Goal: Information Seeking & Learning: Learn about a topic

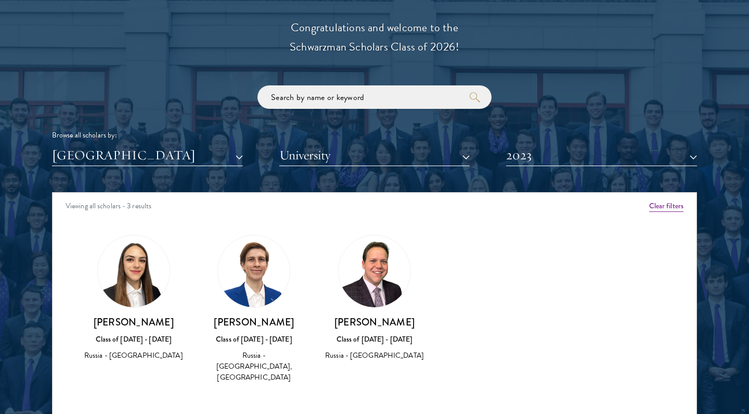
scroll to position [1252, 0]
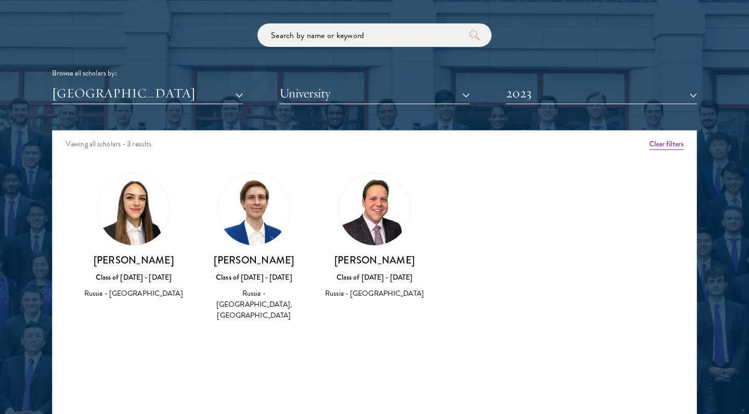
click at [232, 94] on button "[GEOGRAPHIC_DATA]" at bounding box center [147, 93] width 191 height 21
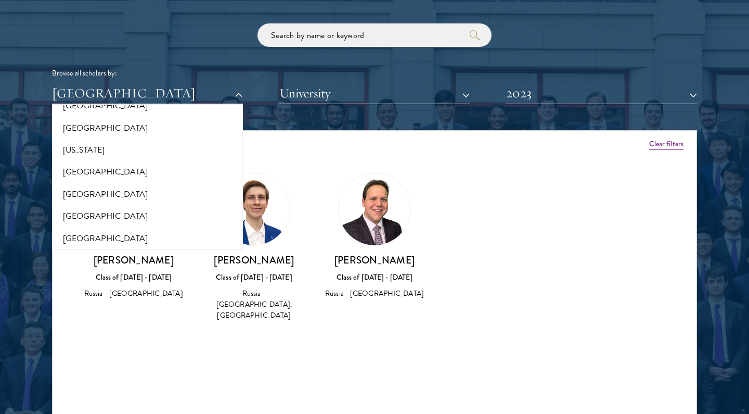
scroll to position [590, 0]
click at [79, 145] on button "[US_STATE]" at bounding box center [147, 152] width 185 height 22
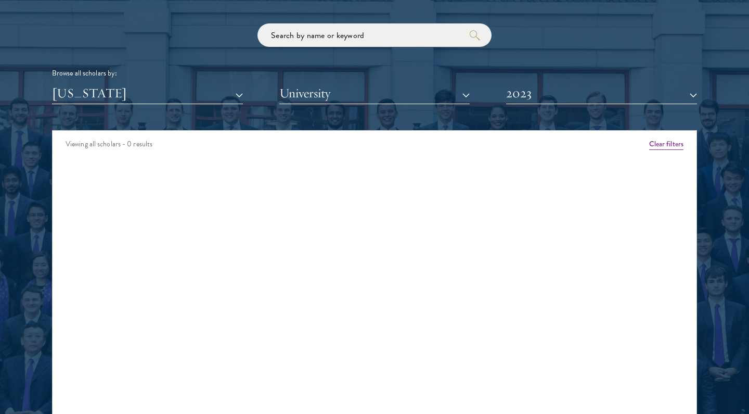
click at [566, 96] on button "2023" at bounding box center [601, 93] width 191 height 21
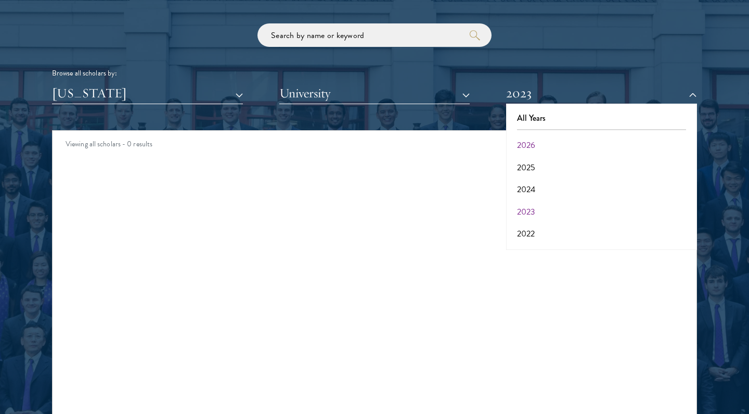
click at [556, 139] on button "2026" at bounding box center [601, 145] width 185 height 22
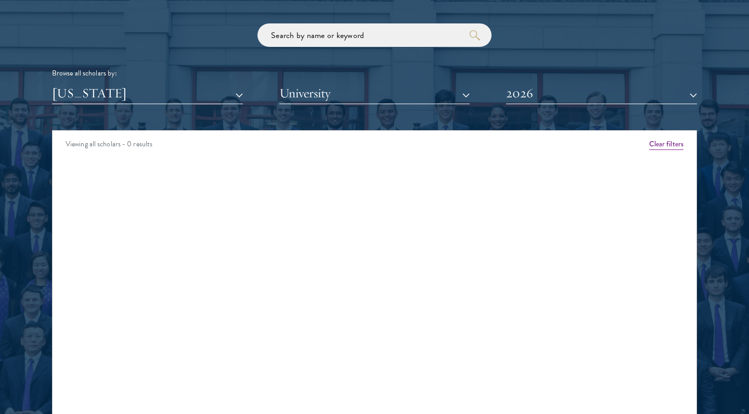
click at [546, 84] on button "2026" at bounding box center [601, 93] width 191 height 21
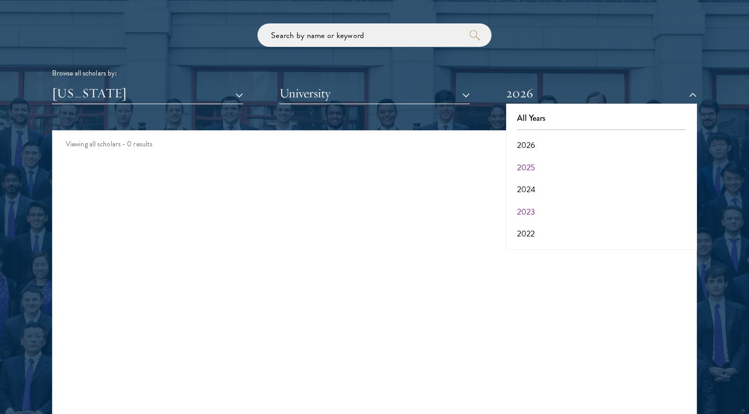
click at [544, 162] on button "2025" at bounding box center [601, 168] width 185 height 22
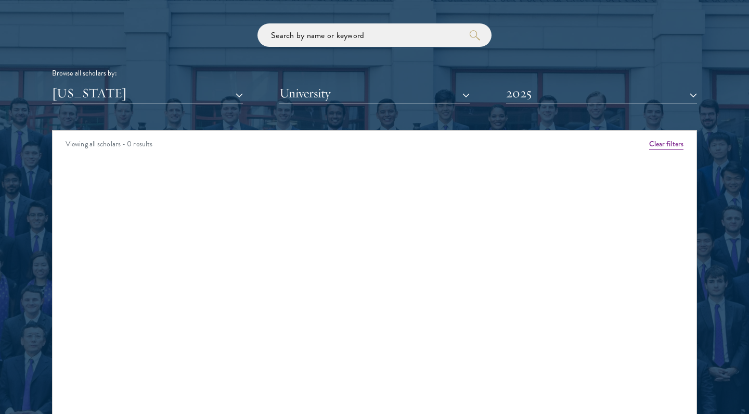
click at [541, 91] on button "2025" at bounding box center [601, 93] width 191 height 21
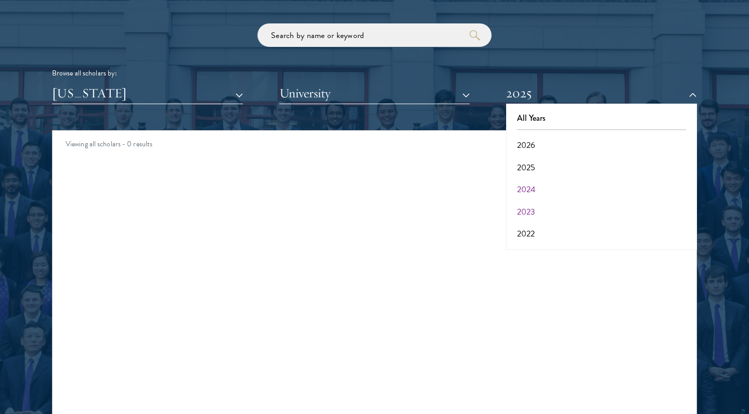
click at [534, 185] on button "2024" at bounding box center [601, 189] width 185 height 22
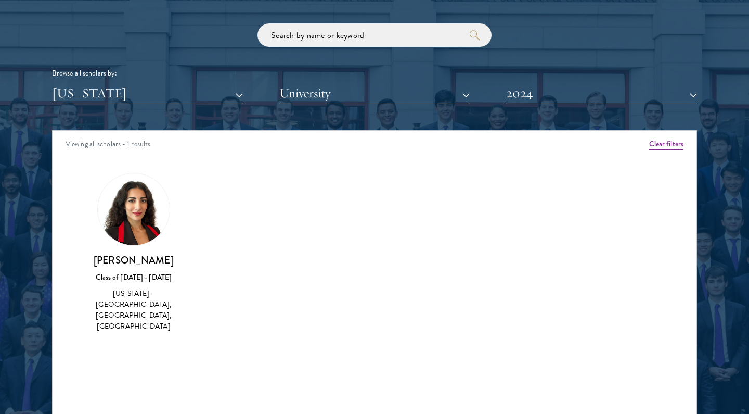
click at [524, 105] on div "Scholar Directory Congratulations and welcome to the Schwarzman Scholars Class …" at bounding box center [374, 177] width 645 height 529
click at [528, 95] on button "2024" at bounding box center [601, 93] width 191 height 21
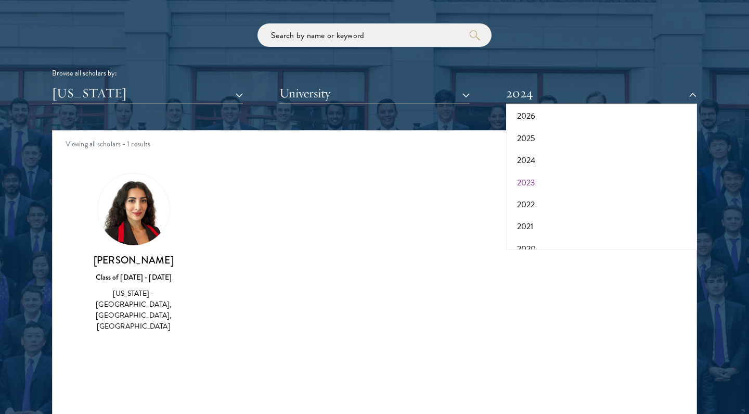
scroll to position [38, 0]
click at [544, 193] on button "2022" at bounding box center [601, 196] width 185 height 22
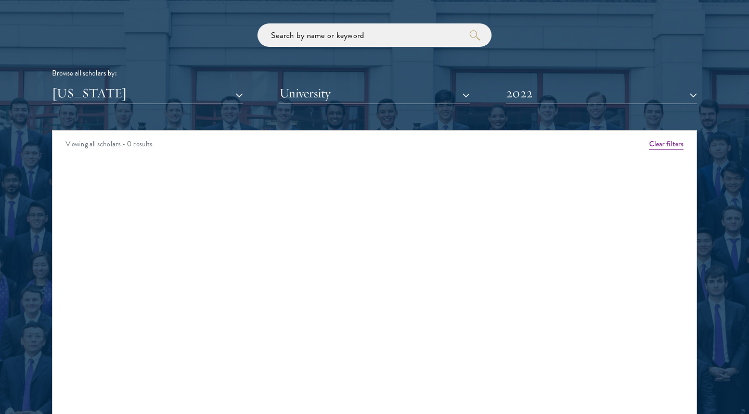
click at [527, 93] on button "2022" at bounding box center [601, 93] width 191 height 21
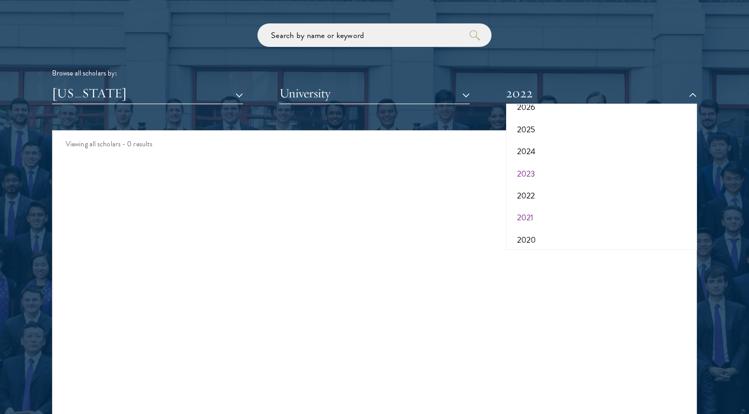
click at [528, 211] on button "2021" at bounding box center [601, 218] width 185 height 22
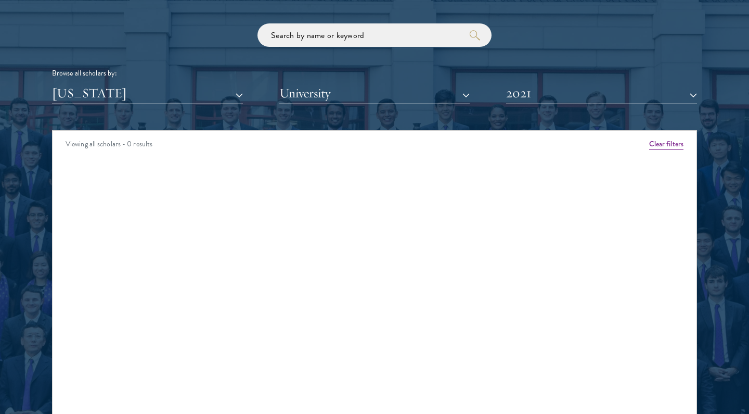
click at [527, 93] on button "2021" at bounding box center [601, 93] width 191 height 21
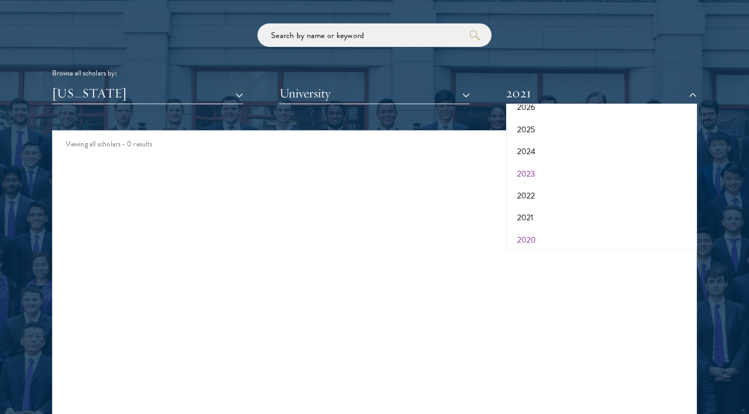
click at [528, 236] on button "2020" at bounding box center [601, 240] width 185 height 22
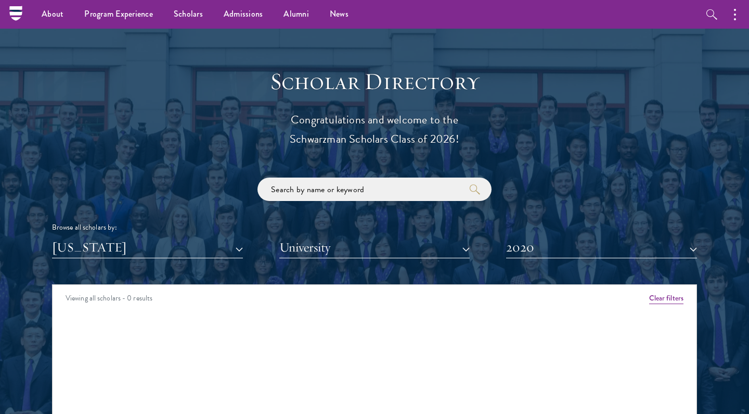
scroll to position [1071, 0]
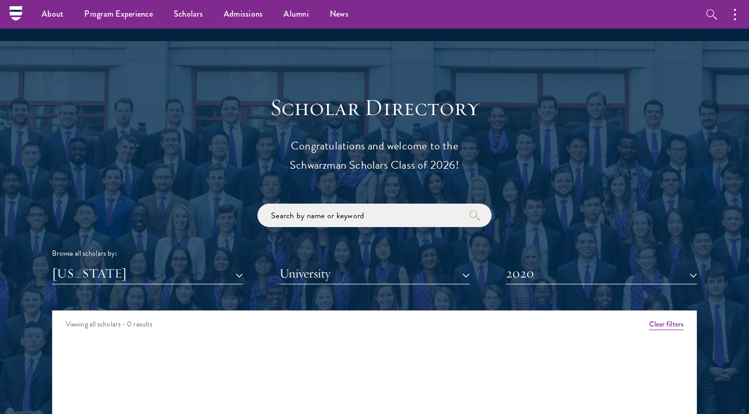
click at [156, 273] on button "[US_STATE]" at bounding box center [147, 273] width 191 height 21
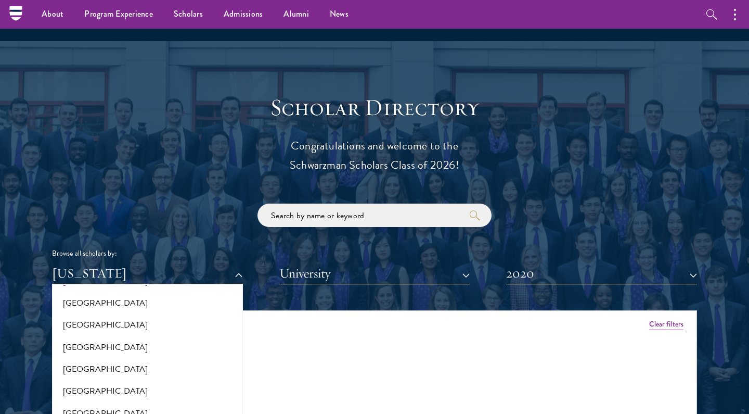
scroll to position [665, 0]
click at [92, 320] on button "[GEOGRAPHIC_DATA]" at bounding box center [147, 323] width 185 height 22
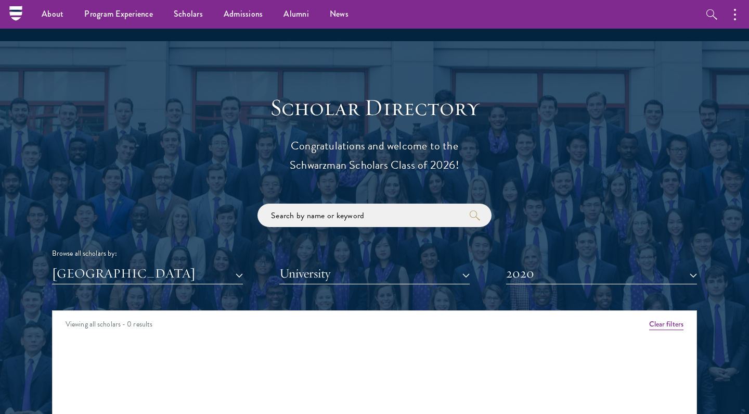
click at [519, 268] on button "2020" at bounding box center [601, 273] width 191 height 21
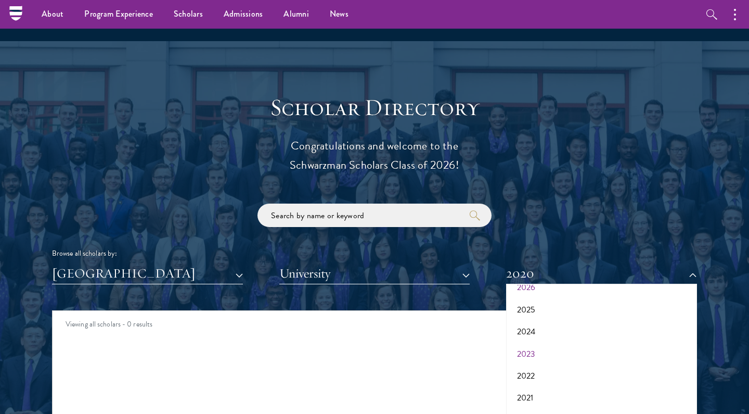
click at [523, 289] on button "2026" at bounding box center [601, 287] width 185 height 22
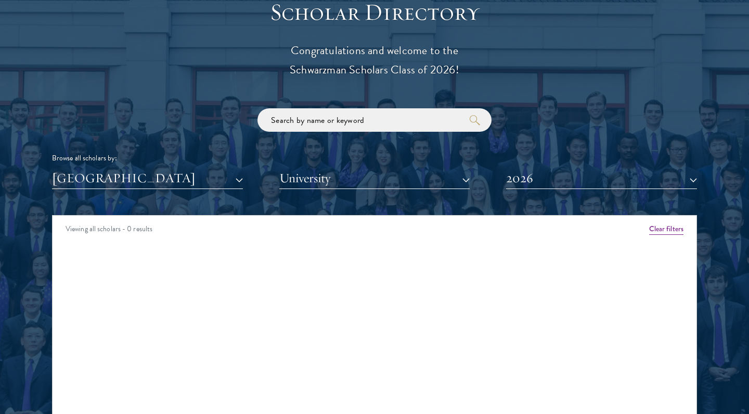
scroll to position [1167, 0]
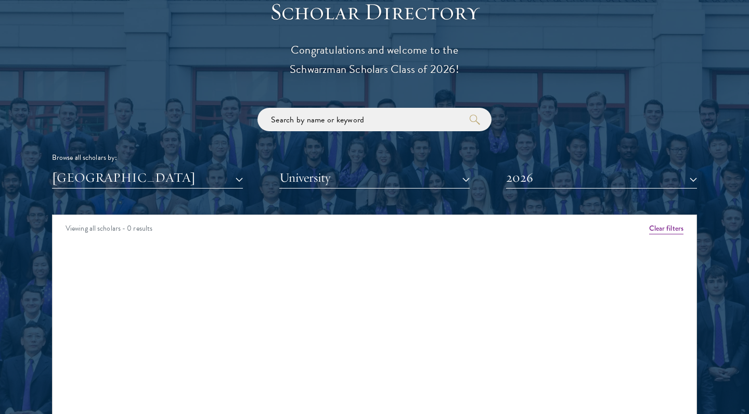
click at [523, 176] on button "2026" at bounding box center [601, 177] width 191 height 21
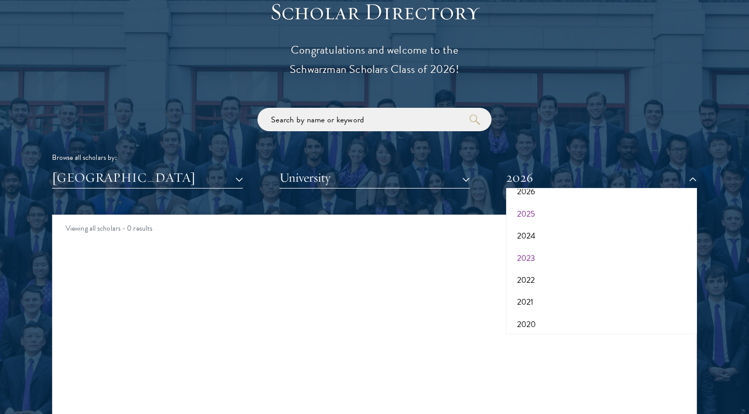
click at [523, 211] on button "2025" at bounding box center [601, 214] width 185 height 22
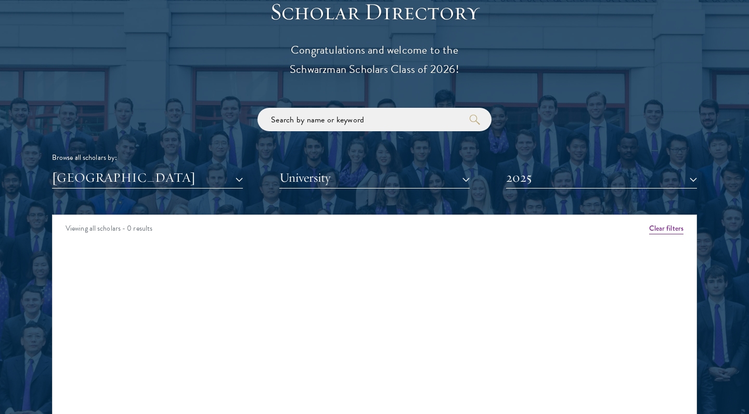
click at [523, 180] on button "2025" at bounding box center [601, 177] width 191 height 21
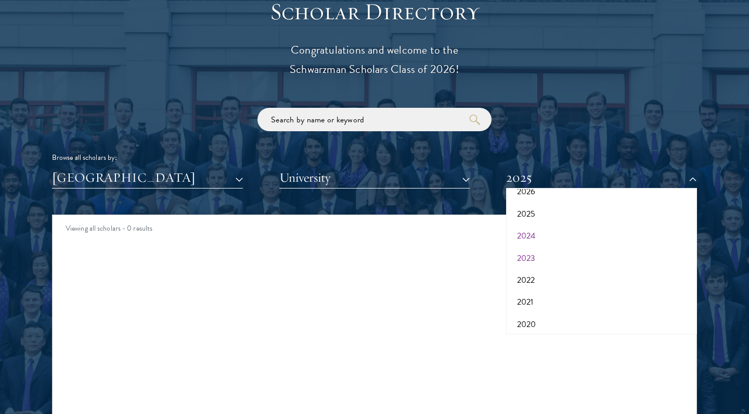
click at [523, 229] on button "2024" at bounding box center [601, 236] width 185 height 22
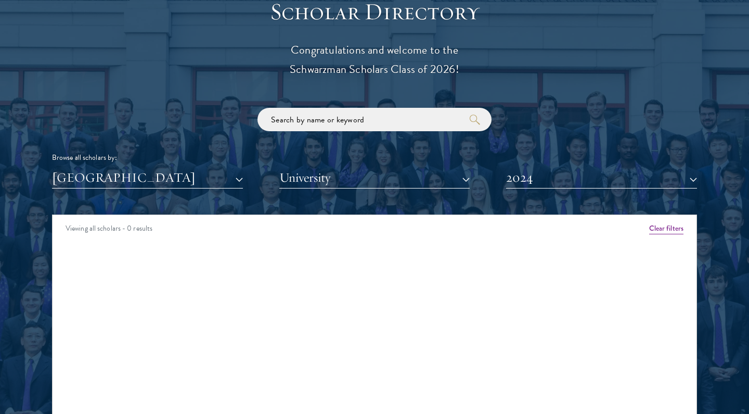
click at [523, 171] on button "2024" at bounding box center [601, 177] width 191 height 21
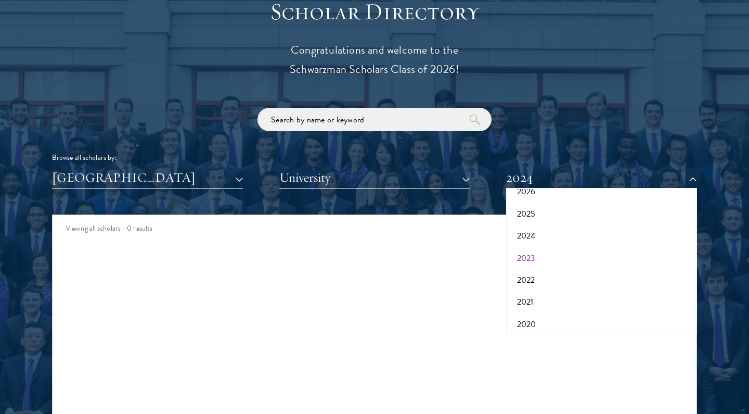
click at [527, 253] on button "2023" at bounding box center [601, 258] width 185 height 22
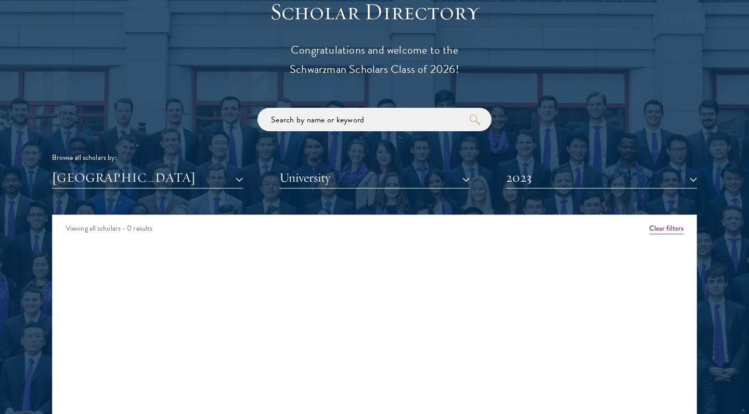
click at [525, 170] on button "2023" at bounding box center [601, 177] width 191 height 21
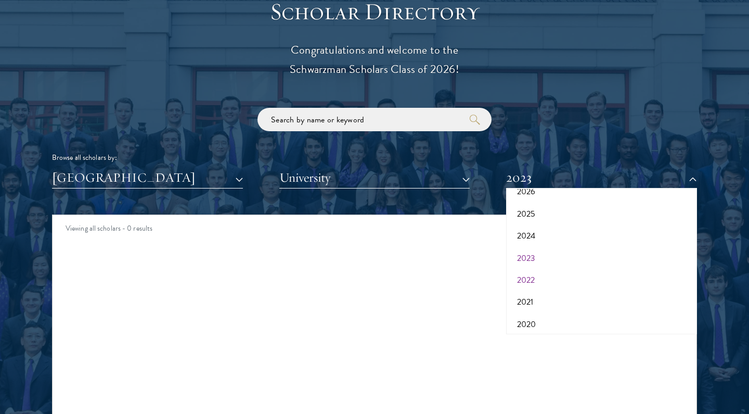
click at [529, 274] on button "2022" at bounding box center [601, 280] width 185 height 22
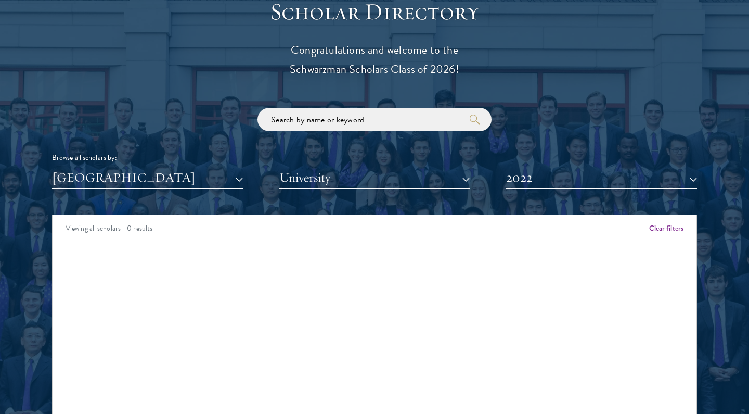
click at [524, 177] on button "2022" at bounding box center [601, 177] width 191 height 21
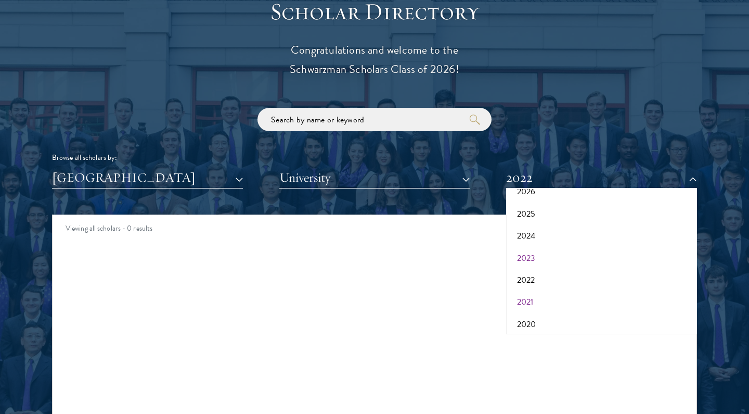
click at [527, 293] on button "2021" at bounding box center [601, 302] width 185 height 22
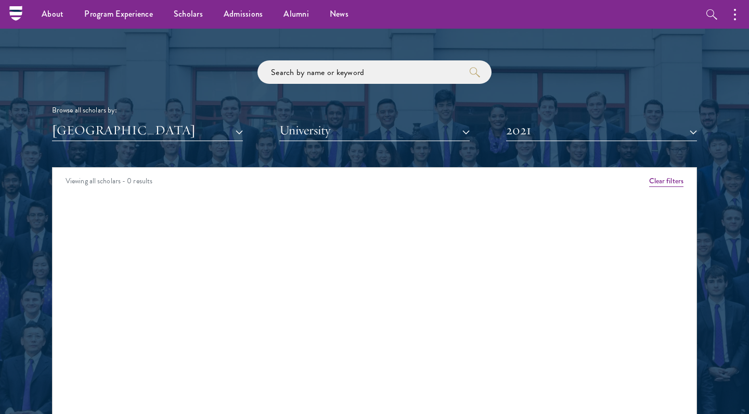
scroll to position [1214, 0]
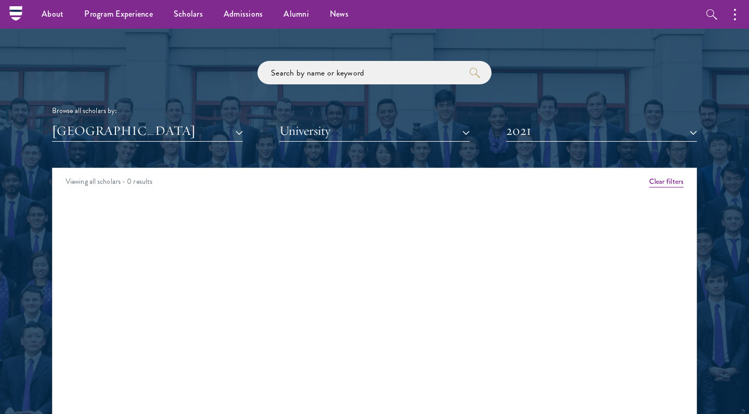
click at [533, 134] on button "2021" at bounding box center [601, 130] width 191 height 21
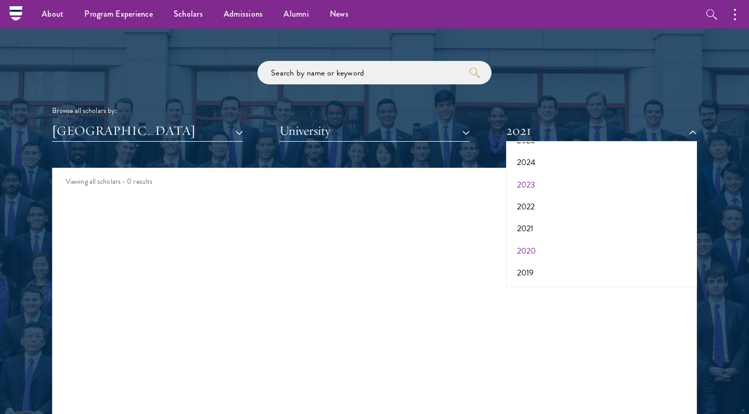
scroll to position [64, 0]
click at [542, 248] on button "2020" at bounding box center [601, 251] width 185 height 22
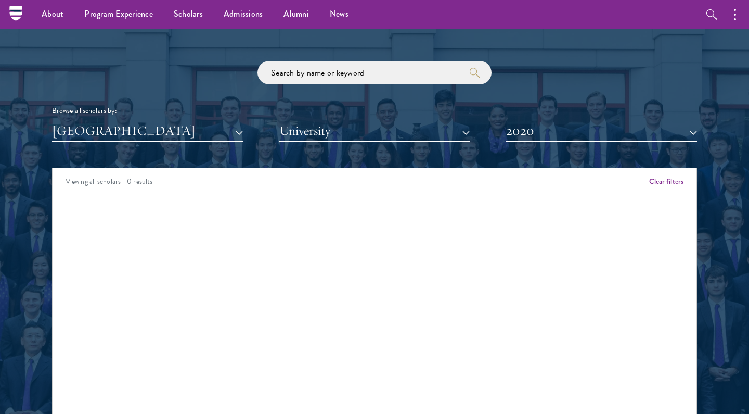
click at [537, 136] on button "2020" at bounding box center [601, 130] width 191 height 21
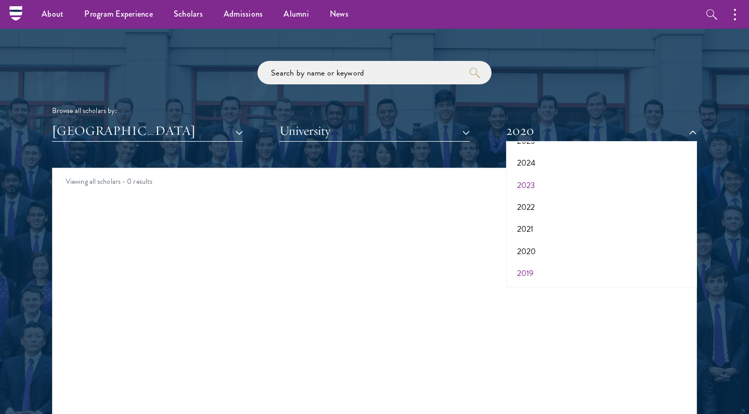
click at [539, 269] on button "2019" at bounding box center [601, 273] width 185 height 22
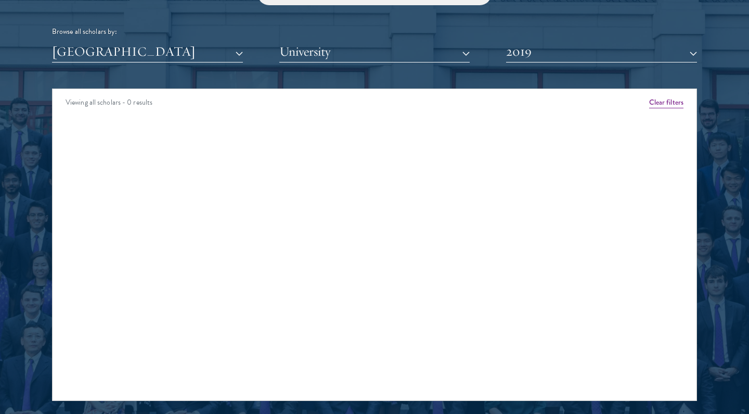
scroll to position [1303, 0]
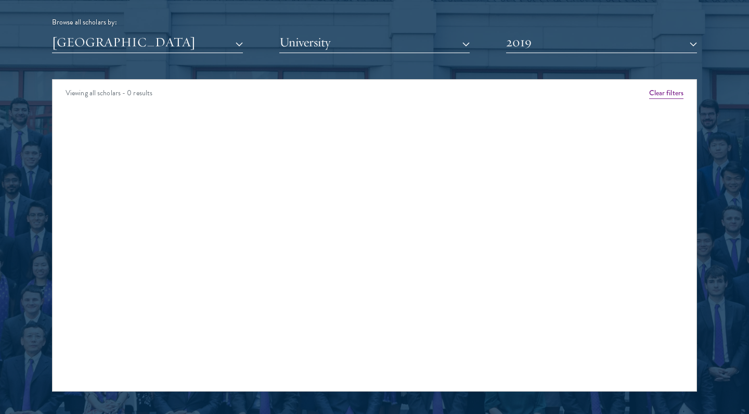
click at [519, 38] on button "2019" at bounding box center [601, 42] width 191 height 21
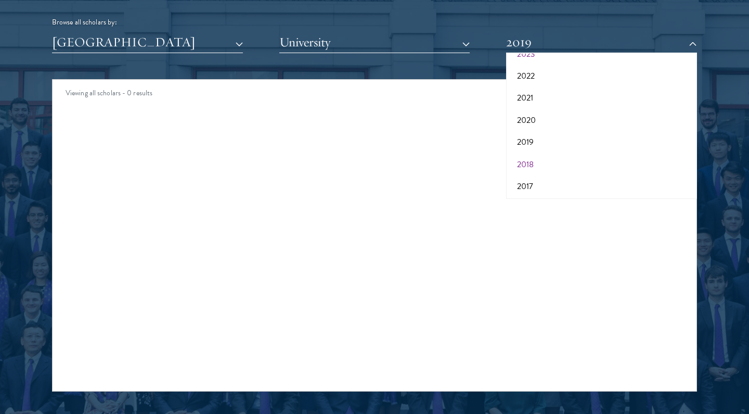
scroll to position [106, 0]
click at [537, 156] on button "2018" at bounding box center [601, 165] width 185 height 22
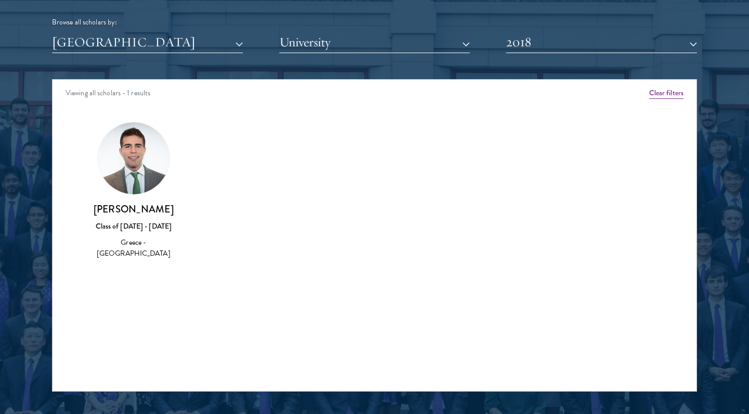
click at [190, 47] on button "[GEOGRAPHIC_DATA]" at bounding box center [147, 42] width 191 height 21
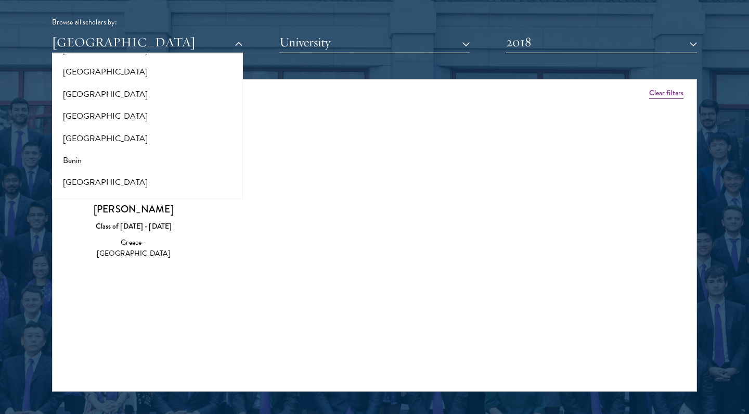
scroll to position [135, 0]
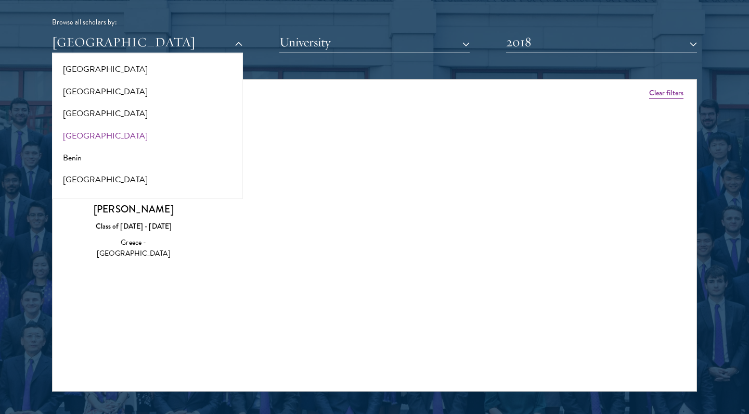
click at [145, 127] on button "[GEOGRAPHIC_DATA]" at bounding box center [147, 136] width 185 height 22
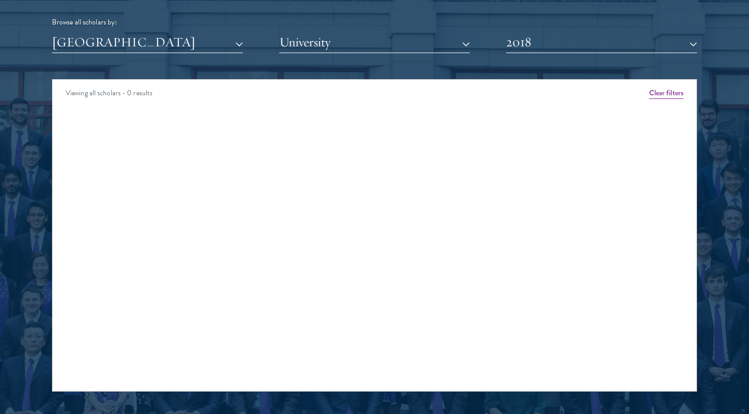
click at [538, 38] on button "2018" at bounding box center [601, 42] width 191 height 21
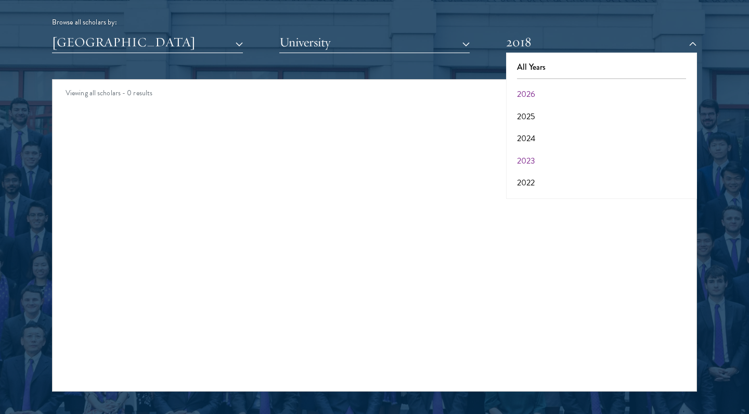
click at [539, 91] on button "2026" at bounding box center [601, 94] width 185 height 22
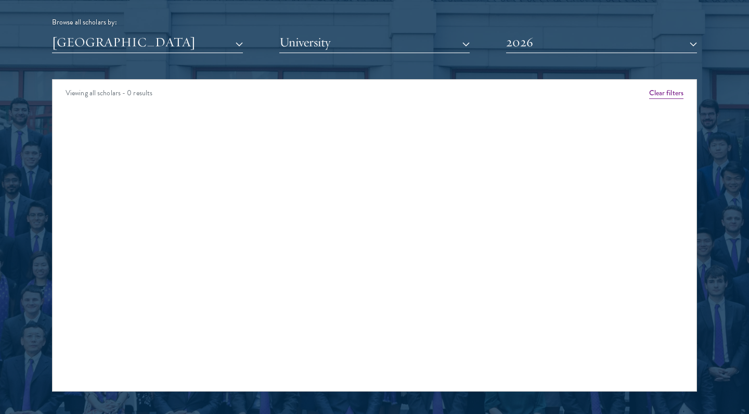
click at [539, 46] on button "2026" at bounding box center [601, 42] width 191 height 21
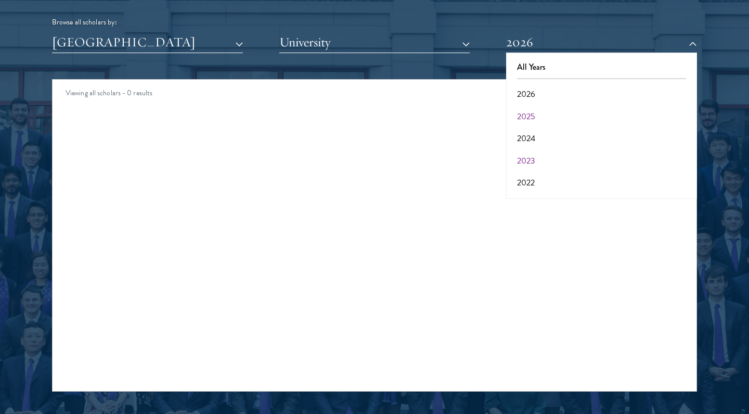
click at [537, 107] on button "2025" at bounding box center [601, 117] width 185 height 22
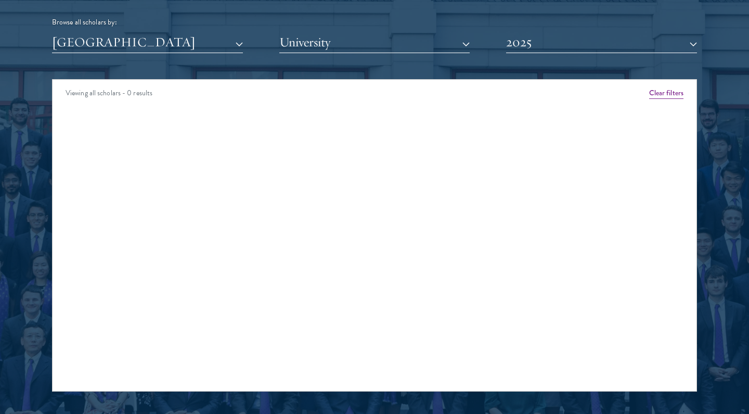
click at [529, 38] on button "2025" at bounding box center [601, 42] width 191 height 21
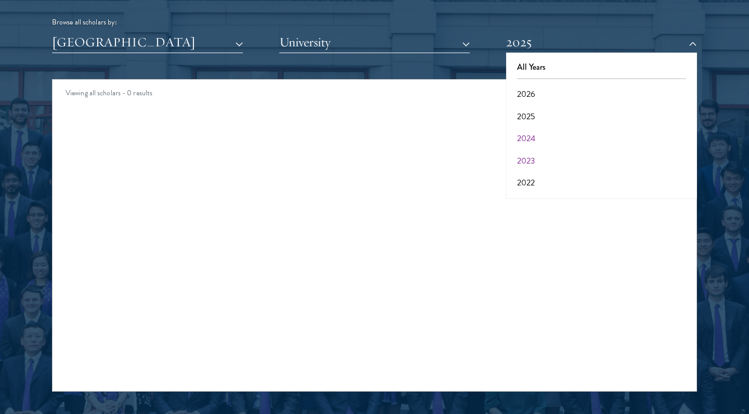
click at [529, 138] on button "2024" at bounding box center [601, 138] width 185 height 22
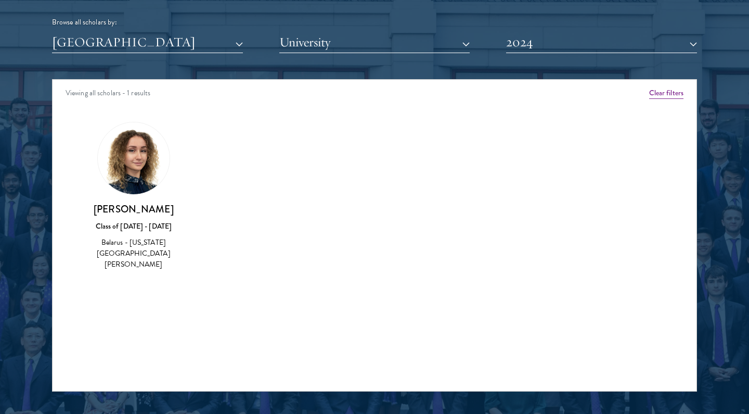
click at [519, 44] on button "2024" at bounding box center [601, 42] width 191 height 21
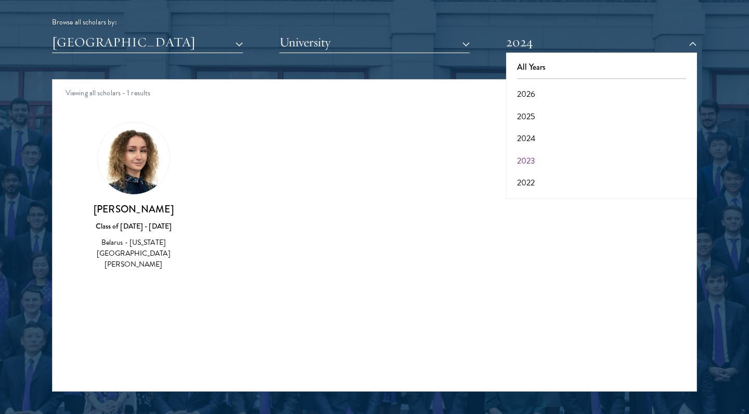
click at [556, 158] on button "2023" at bounding box center [601, 161] width 185 height 22
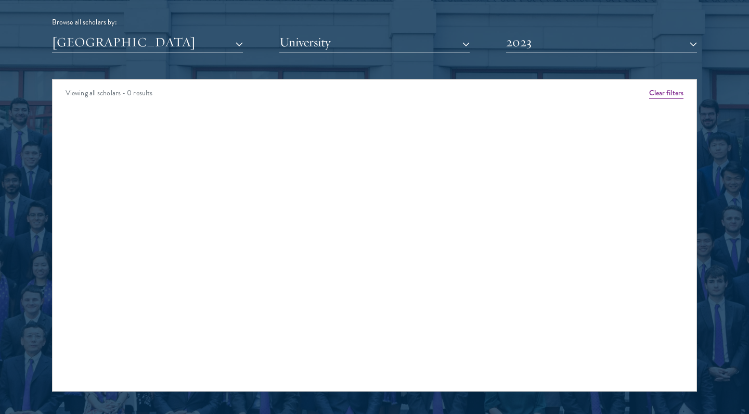
click at [533, 44] on button "2023" at bounding box center [601, 42] width 191 height 21
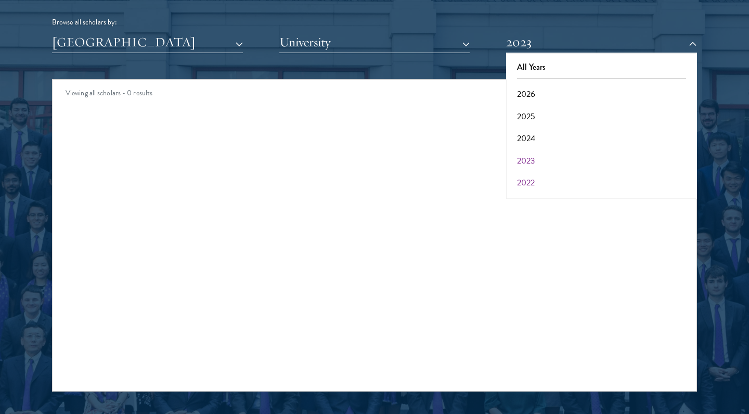
click at [535, 180] on button "2022" at bounding box center [601, 183] width 185 height 22
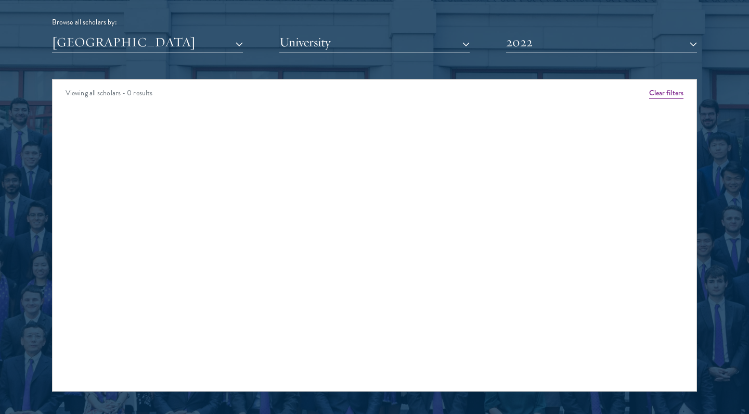
click at [532, 42] on button "2022" at bounding box center [601, 42] width 191 height 21
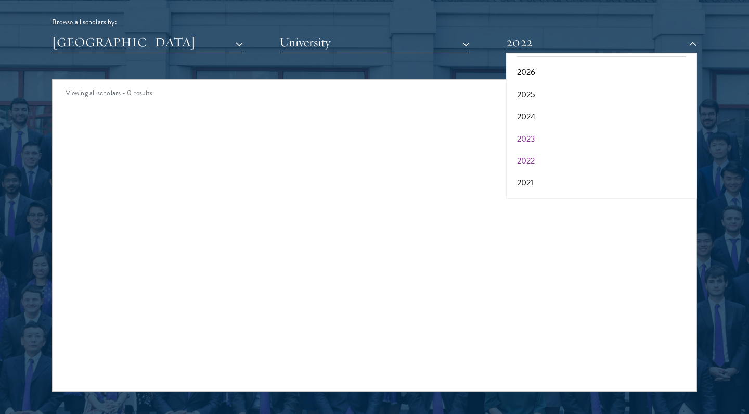
scroll to position [29, 0]
click at [539, 169] on button "2021" at bounding box center [601, 176] width 185 height 22
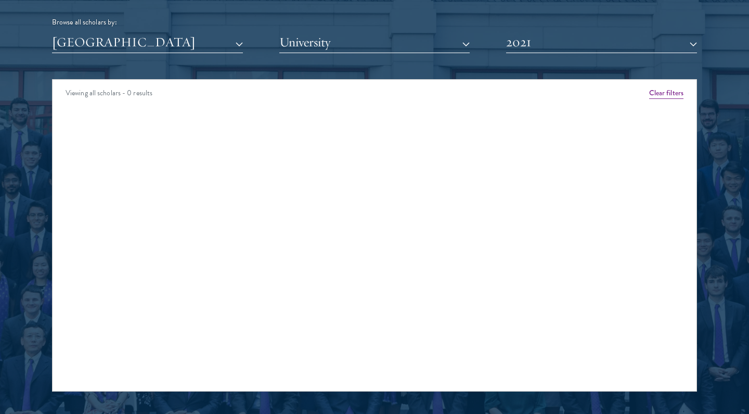
click at [527, 41] on button "2021" at bounding box center [601, 42] width 191 height 21
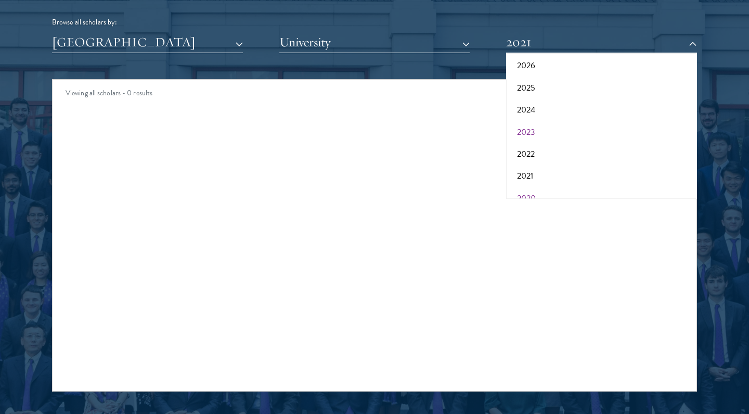
click at [532, 187] on button "2020" at bounding box center [601, 198] width 185 height 22
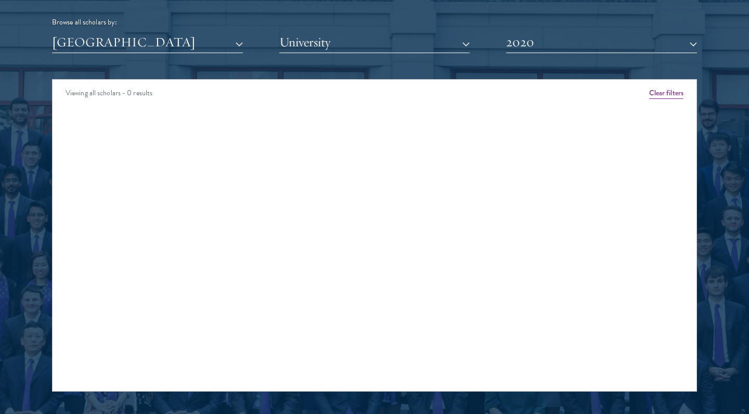
click at [533, 39] on button "2020" at bounding box center [601, 42] width 191 height 21
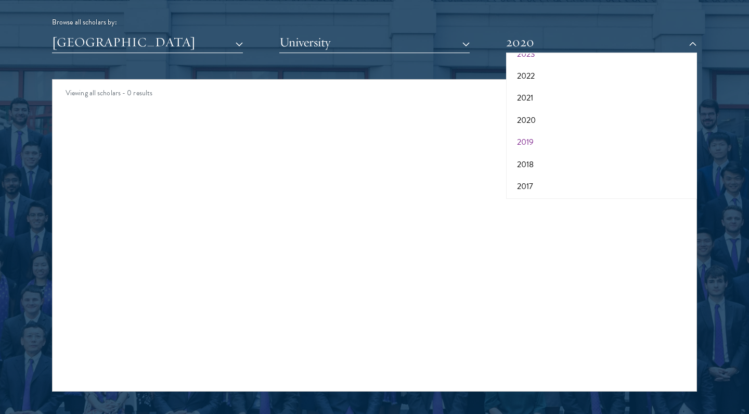
scroll to position [106, 0]
click at [528, 139] on button "2019" at bounding box center [601, 143] width 185 height 22
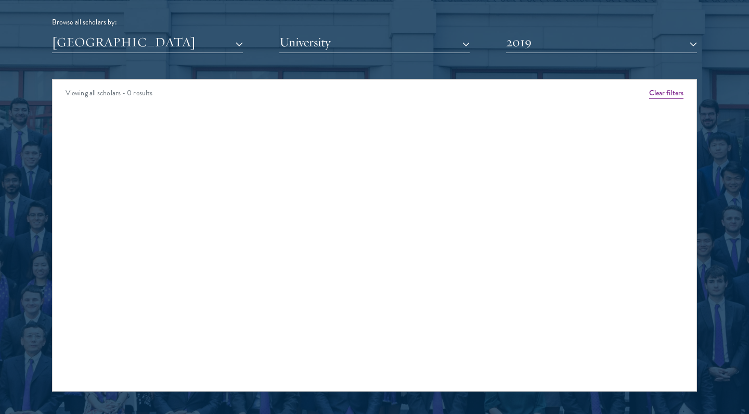
click at [511, 41] on button "2019" at bounding box center [601, 42] width 191 height 21
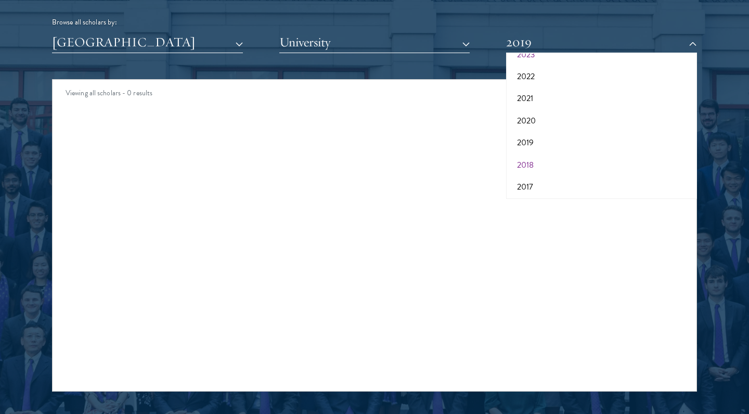
click at [520, 158] on button "2018" at bounding box center [601, 165] width 185 height 22
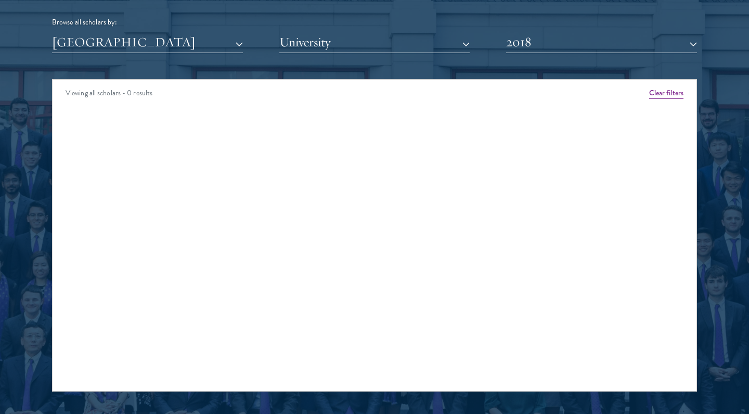
click at [520, 32] on button "2018" at bounding box center [601, 42] width 191 height 21
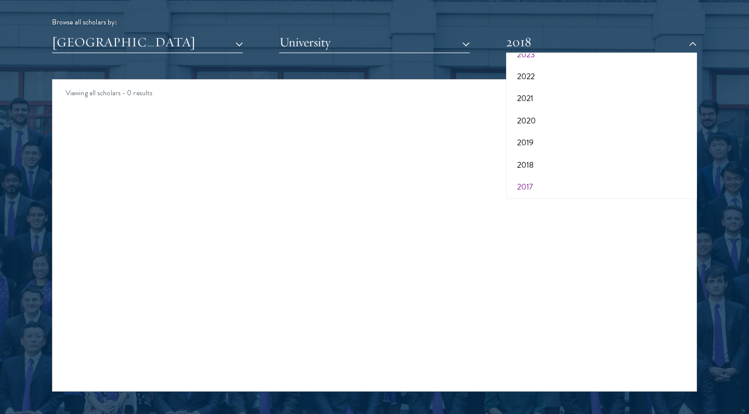
click at [525, 180] on button "2017" at bounding box center [601, 187] width 185 height 22
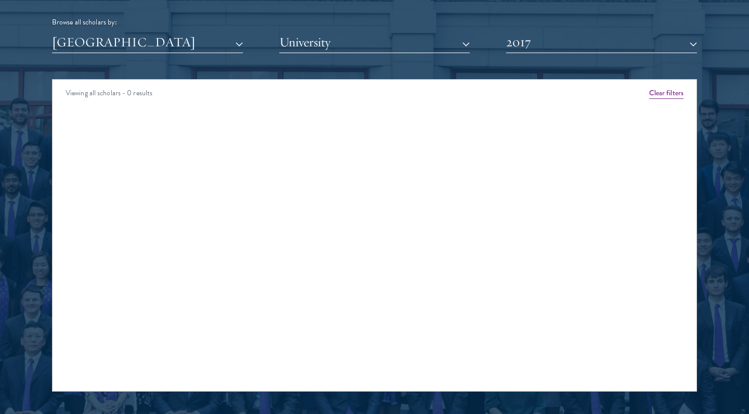
click at [158, 49] on button "[GEOGRAPHIC_DATA]" at bounding box center [147, 42] width 191 height 21
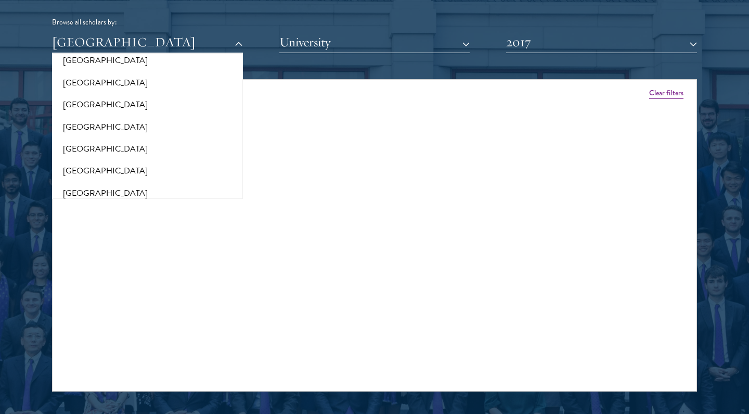
scroll to position [2161, 0]
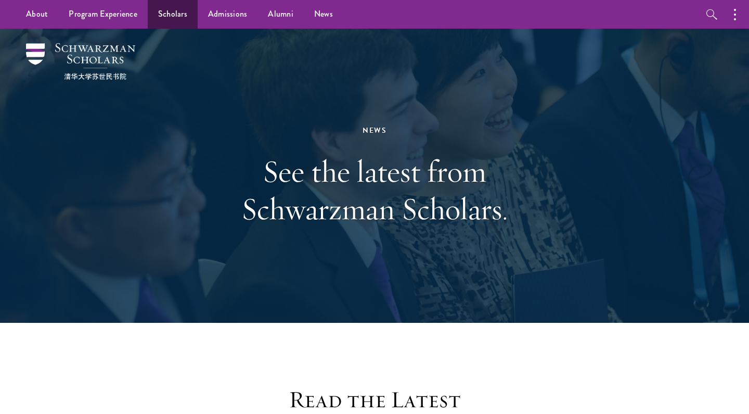
click at [162, 20] on link "Scholars" at bounding box center [173, 14] width 50 height 29
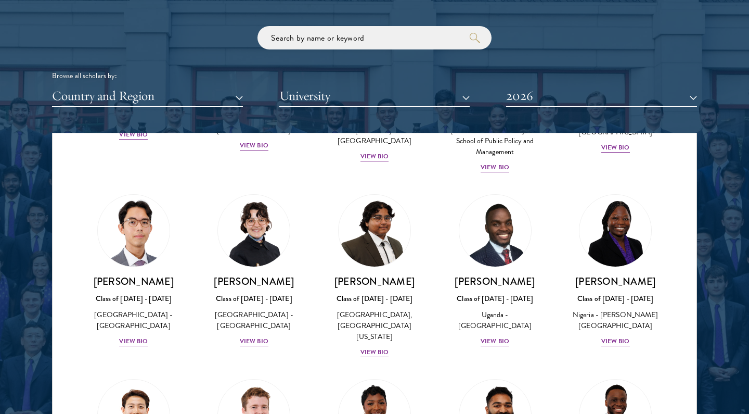
scroll to position [186, 0]
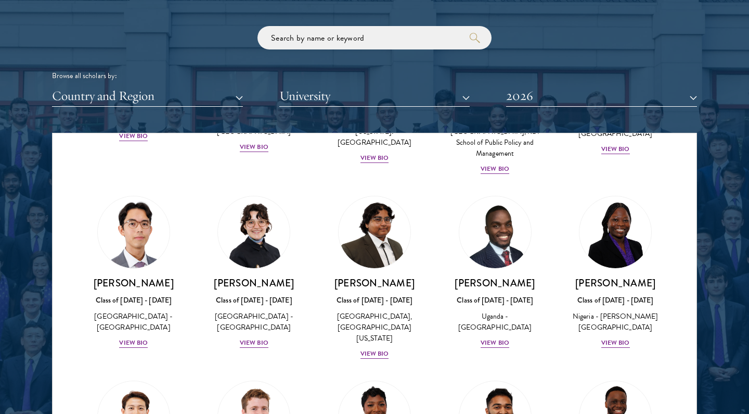
click at [136, 105] on div "Scholar Directory Congratulations and welcome to the Schwarzman Scholars Class …" at bounding box center [374, 180] width 645 height 529
click at [147, 91] on button "Country and Region" at bounding box center [147, 95] width 191 height 21
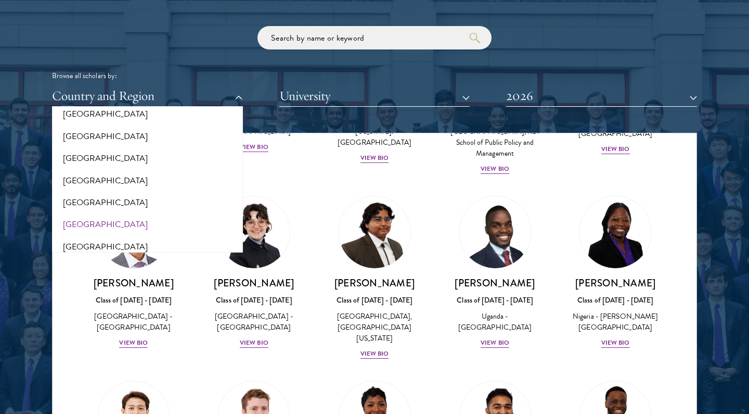
scroll to position [2161, 0]
click at [72, 214] on button "[GEOGRAPHIC_DATA]" at bounding box center [147, 225] width 185 height 22
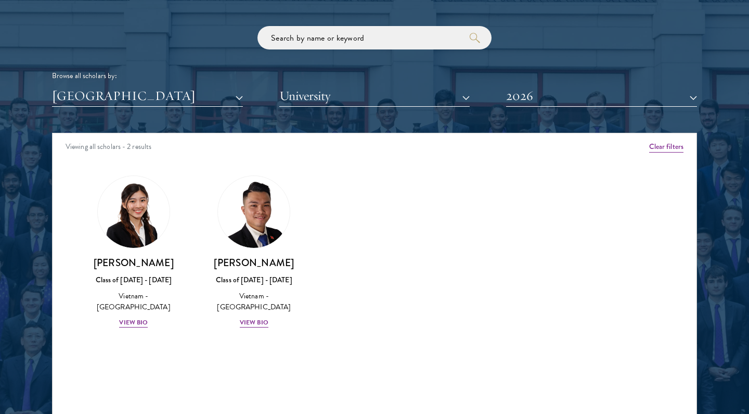
click at [595, 92] on button "2026" at bounding box center [601, 95] width 191 height 21
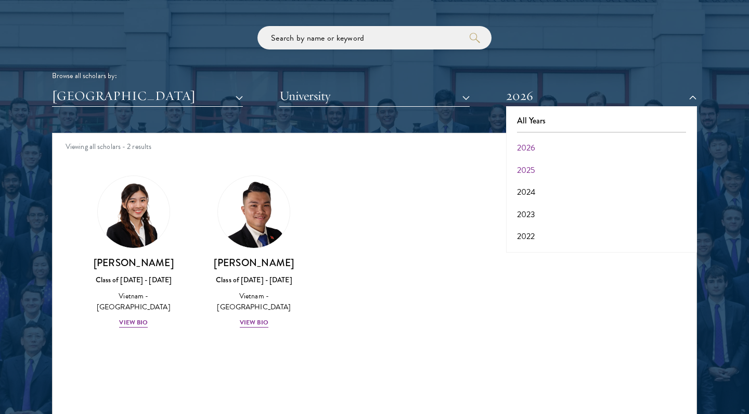
click at [531, 159] on button "2025" at bounding box center [601, 170] width 185 height 22
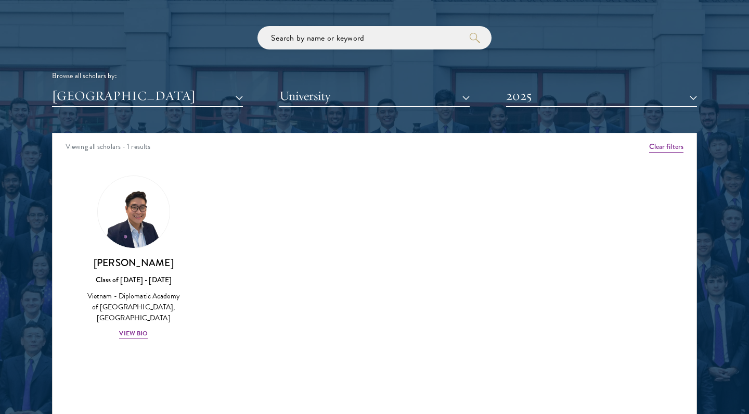
click at [550, 105] on div "Scholar Directory Congratulations and welcome to the Schwarzman Scholars Class …" at bounding box center [374, 180] width 645 height 529
click at [543, 96] on button "2025" at bounding box center [601, 95] width 191 height 21
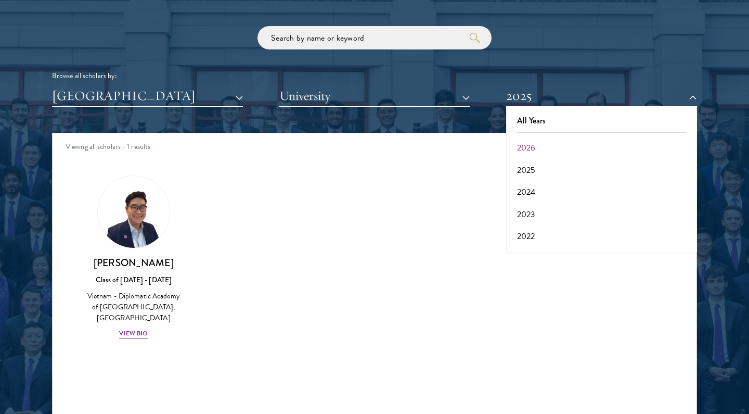
click at [531, 139] on button "2026" at bounding box center [601, 148] width 185 height 22
